Goal: Task Accomplishment & Management: Manage account settings

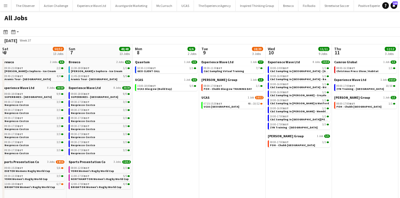
scroll to position [0, 161]
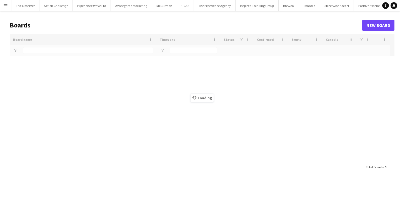
type input "*****"
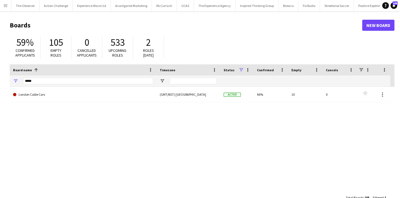
click at [9, 6] on button "Menu" at bounding box center [5, 5] width 11 height 11
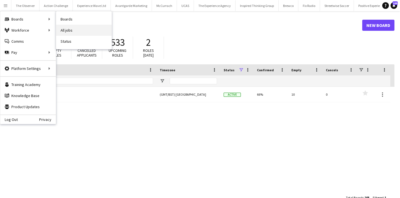
click at [67, 31] on link "All jobs" at bounding box center [83, 30] width 55 height 11
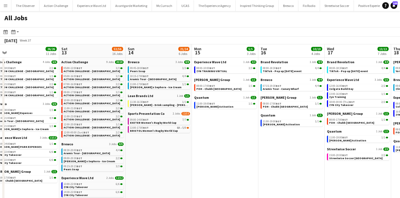
scroll to position [0, 139]
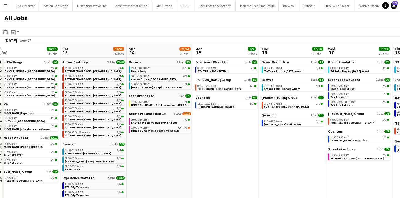
click at [109, 102] on link "10:00-20:00 BST 2/2 ACTION CHALLENGE - [GEOGRAPHIC_DATA]" at bounding box center [94, 102] width 59 height 6
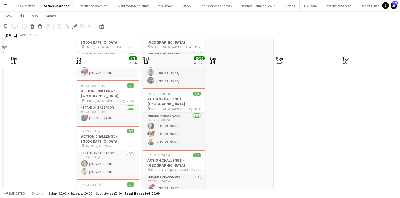
scroll to position [180, 0]
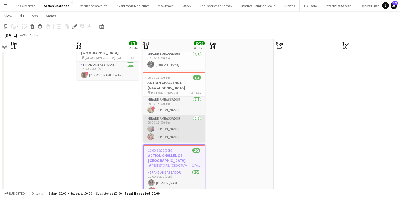
click at [180, 115] on app-card-role "Brand Ambassador 2/2 09:00-17:00 (8h) Kendra Omsky Tatjana Sokolova" at bounding box center [174, 128] width 62 height 27
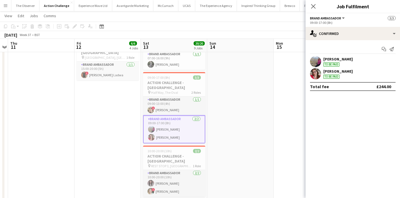
click at [331, 64] on div "To be paid" at bounding box center [331, 64] width 16 height 4
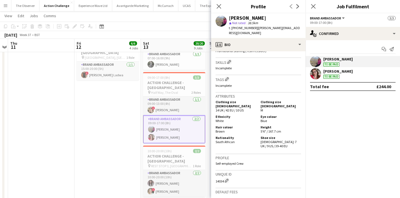
scroll to position [304, 0]
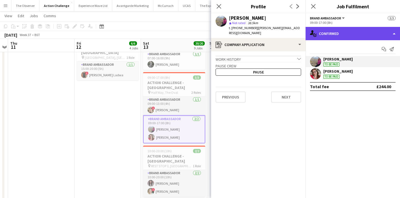
click at [378, 33] on div "single-neutral-actions-check-2 Confirmed" at bounding box center [352, 33] width 94 height 13
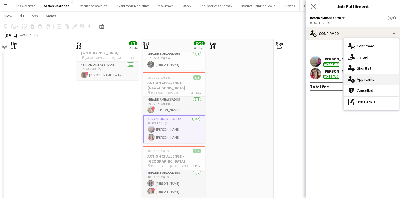
click at [367, 80] on span "Applicants" at bounding box center [365, 79] width 17 height 5
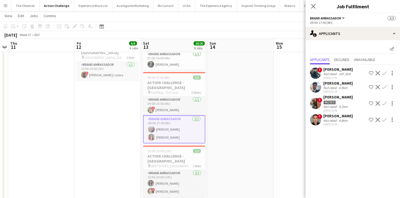
click at [189, 115] on app-card-role "Brand Ambassador 2/2 09:00-17:00 (8h) Kendra Omsky Tatjana Sokolova" at bounding box center [174, 129] width 62 height 28
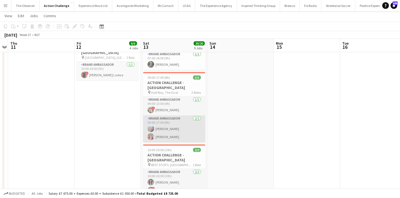
click at [144, 115] on app-card-role "Brand Ambassador 2/2 09:00-17:00 (8h) Kendra Omsky Tatjana Sokolova" at bounding box center [174, 128] width 62 height 27
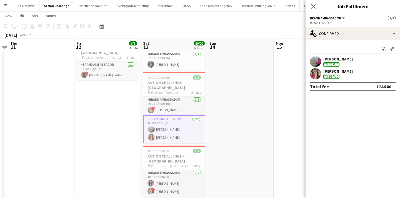
click at [246, 91] on app-date-cell at bounding box center [240, 155] width 66 height 546
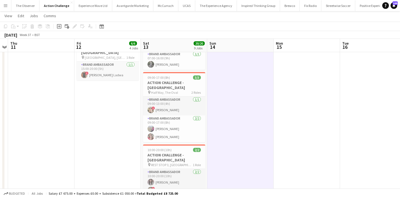
click at [6, 6] on app-icon "Menu" at bounding box center [5, 5] width 4 height 4
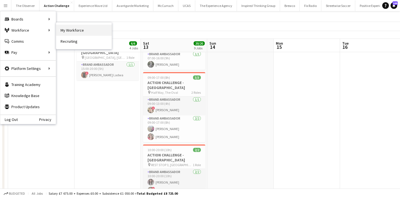
click at [71, 29] on link "My Workforce" at bounding box center [83, 30] width 55 height 11
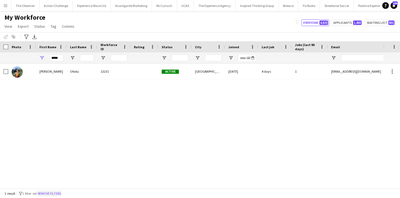
click at [47, 194] on button "Remove filters" at bounding box center [49, 194] width 25 height 6
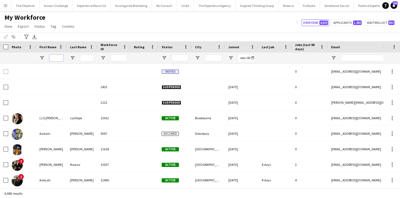
click at [56, 60] on input "First Name Filter Input" at bounding box center [56, 58] width 14 height 7
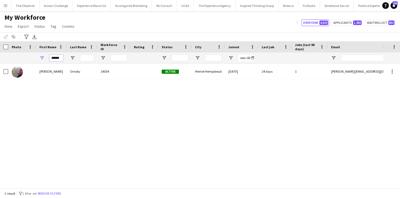
type input "******"
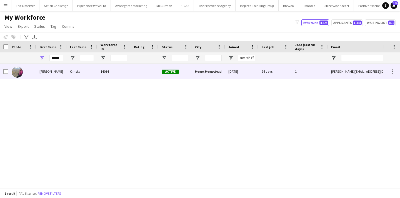
click at [68, 68] on div "Omsky" at bounding box center [82, 71] width 31 height 15
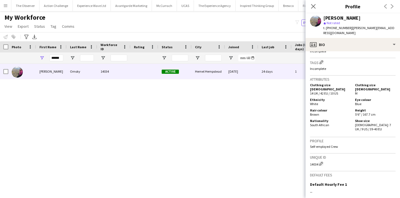
scroll to position [313, 0]
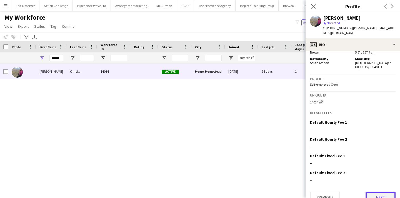
click at [371, 192] on button "Next" at bounding box center [380, 197] width 30 height 11
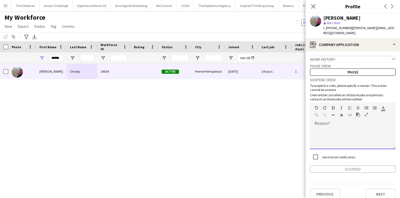
click at [354, 136] on div at bounding box center [352, 138] width 85 height 22
click at [345, 137] on div "**********" at bounding box center [352, 138] width 85 height 22
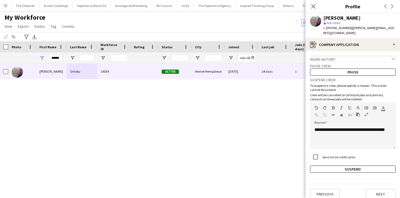
click at [248, 118] on div "Kendra Omsky 14034 Active Hemel Hempstead 02-09-2025 24 days 1 kendra.jade.omsk…" at bounding box center [191, 126] width 383 height 125
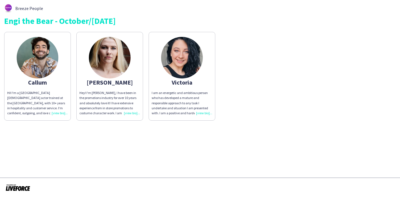
click at [130, 23] on div "Engi the Bear - October/November 2025" at bounding box center [199, 21] width 391 height 8
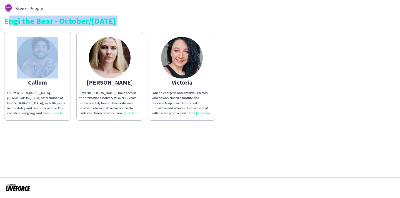
click at [130, 23] on div "Engi the Bear - October/November 2025" at bounding box center [199, 21] width 391 height 8
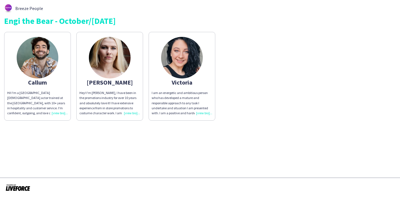
click at [201, 85] on app-share-pages-crew-card "Victoria I am an energetic and ambitious person who has developed a mature and …" at bounding box center [181, 76] width 67 height 89
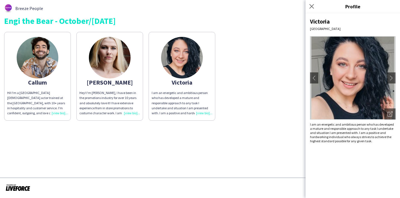
click at [201, 85] on app-share-pages-crew-card "Victoria I am an energetic and ambitious person who has developed a mature and …" at bounding box center [181, 76] width 67 height 89
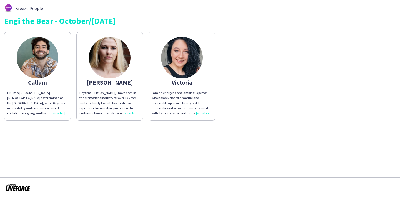
click at [254, 60] on div "Callum Hi! I'm a London-based actor trained at the Manchester School of Theatre…" at bounding box center [199, 75] width 391 height 92
